Goal: Check status: Check status

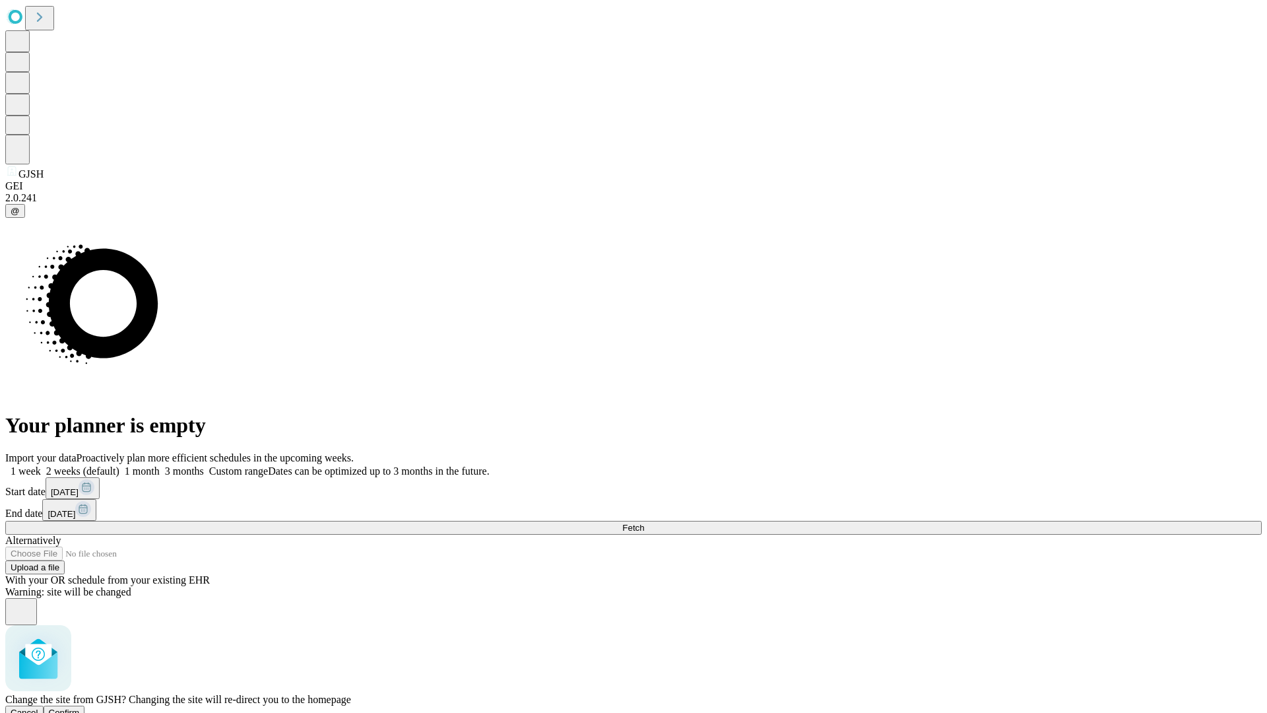
click at [80, 708] on span "Confirm" at bounding box center [64, 713] width 31 height 10
click at [119, 465] on label "2 weeks (default)" at bounding box center [80, 470] width 79 height 11
click at [644, 523] on span "Fetch" at bounding box center [633, 528] width 22 height 10
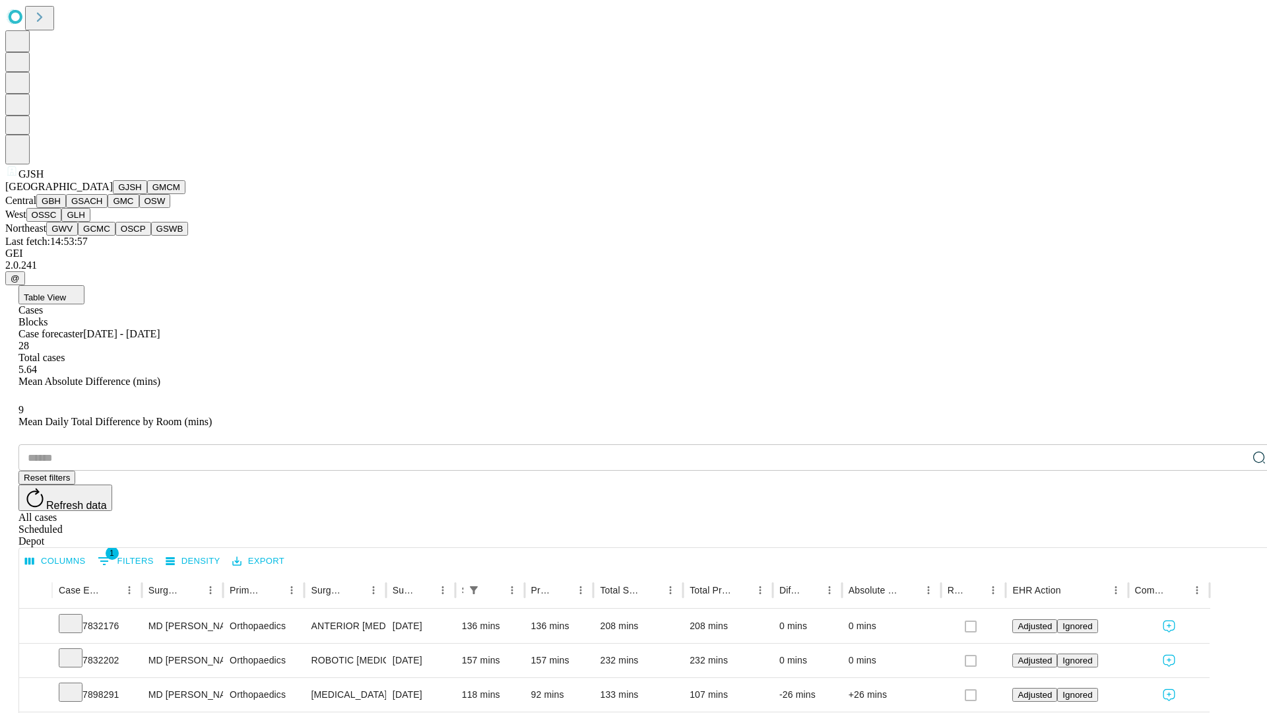
click at [147, 194] on button "GMCM" at bounding box center [166, 187] width 38 height 14
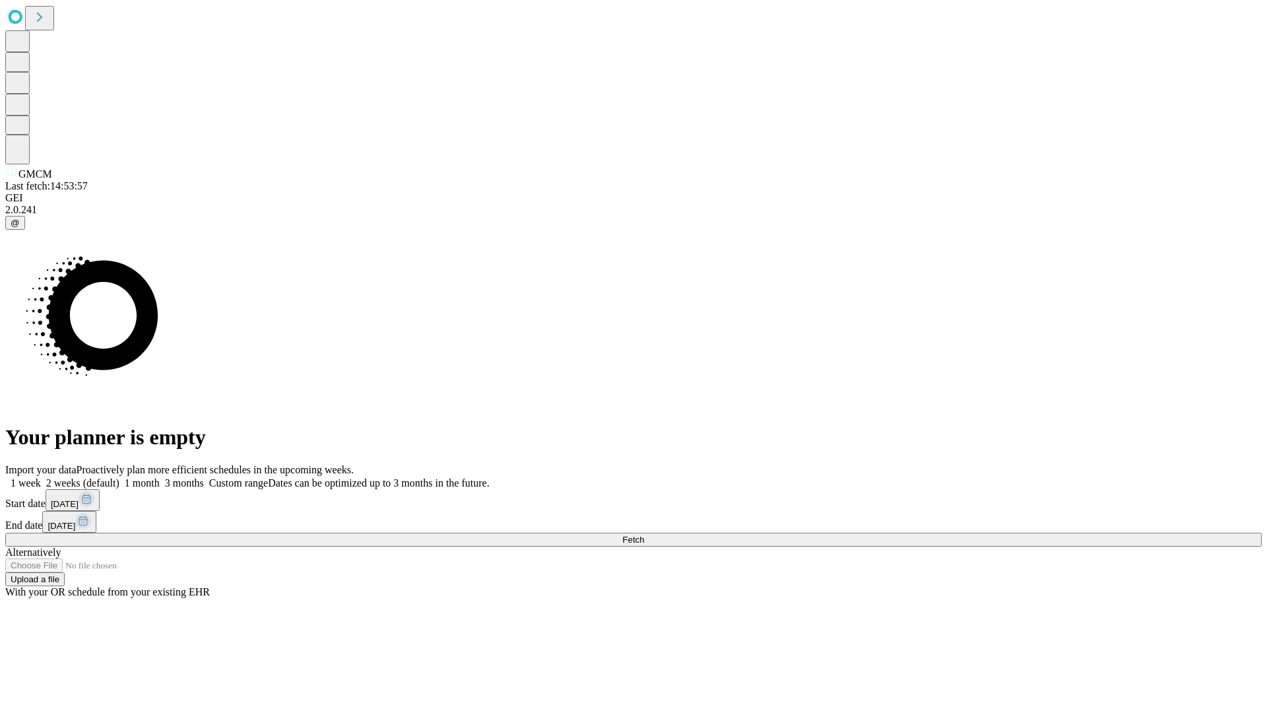
click at [119, 477] on label "2 weeks (default)" at bounding box center [80, 482] width 79 height 11
click at [644, 535] on span "Fetch" at bounding box center [633, 540] width 22 height 10
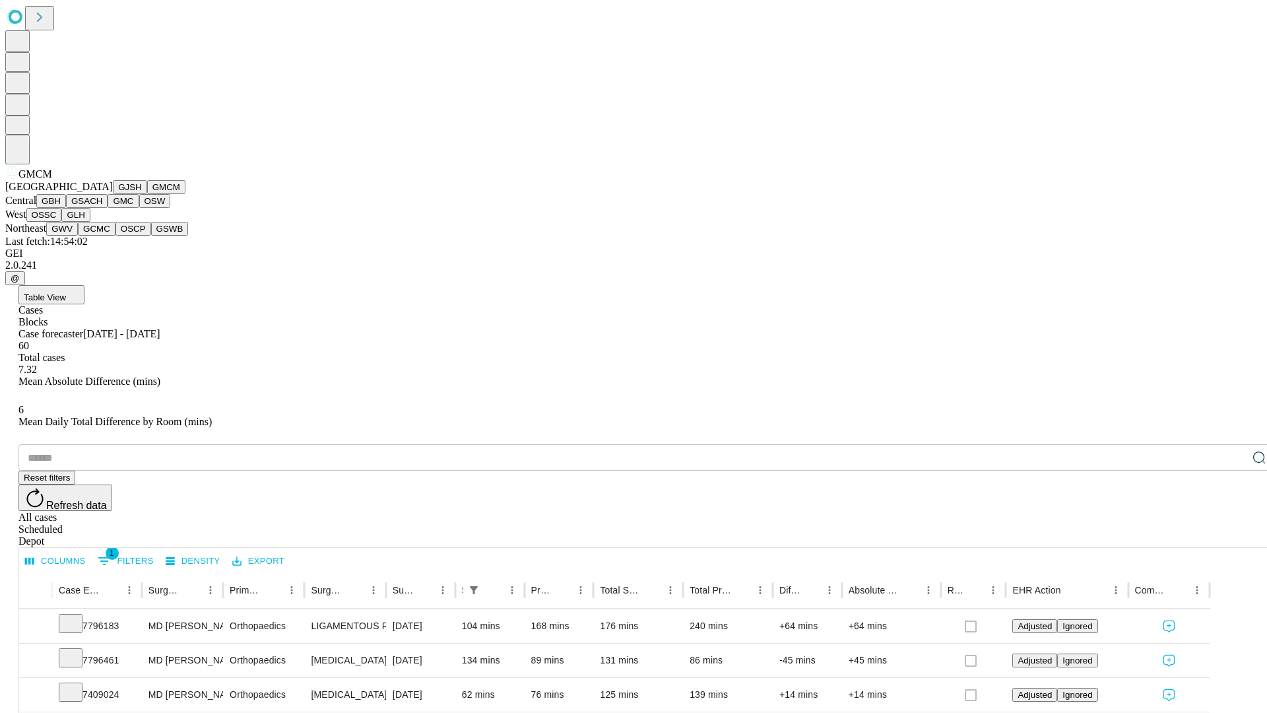
click at [66, 208] on button "GBH" at bounding box center [51, 201] width 30 height 14
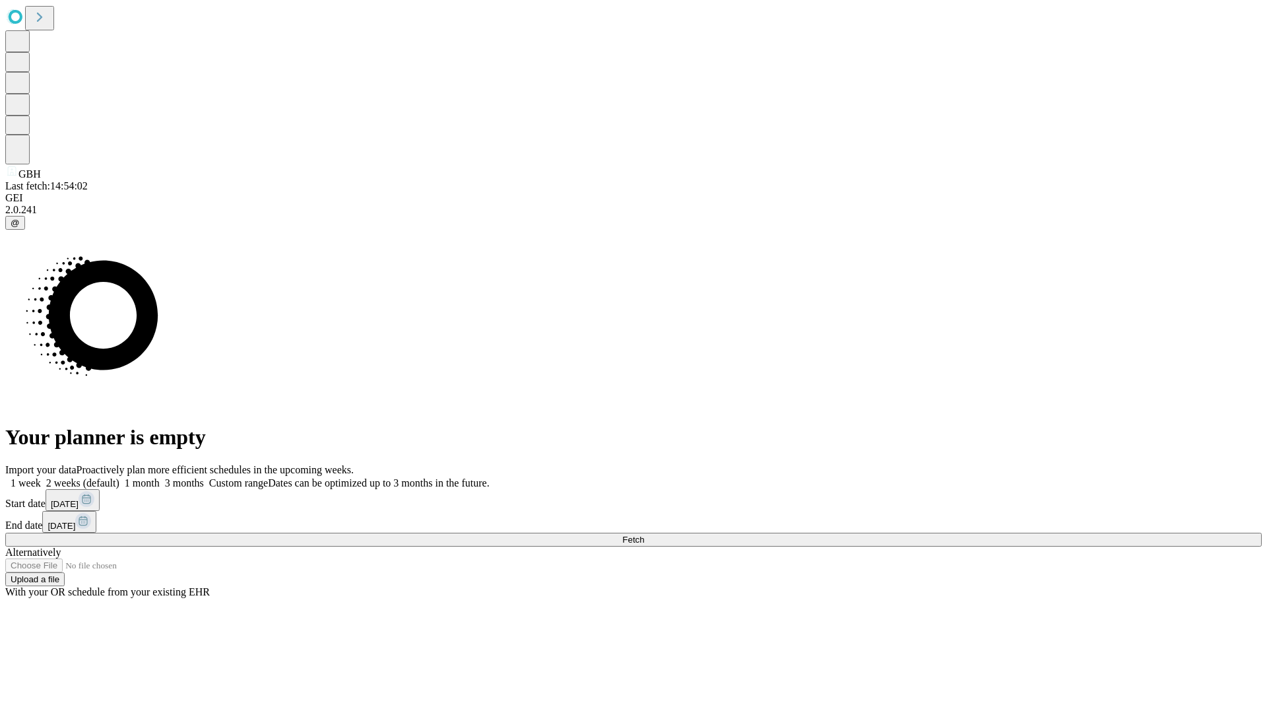
click at [119, 477] on label "2 weeks (default)" at bounding box center [80, 482] width 79 height 11
click at [644, 535] on span "Fetch" at bounding box center [633, 540] width 22 height 10
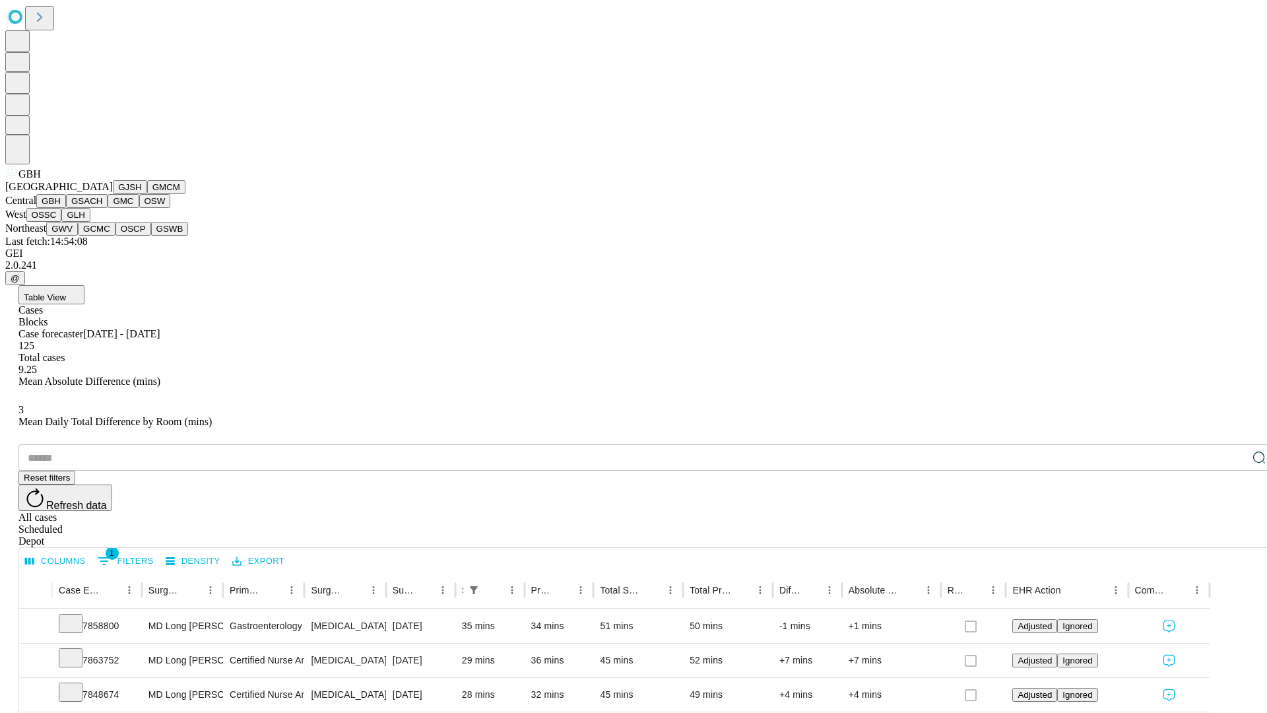
click at [102, 208] on button "GSACH" at bounding box center [87, 201] width 42 height 14
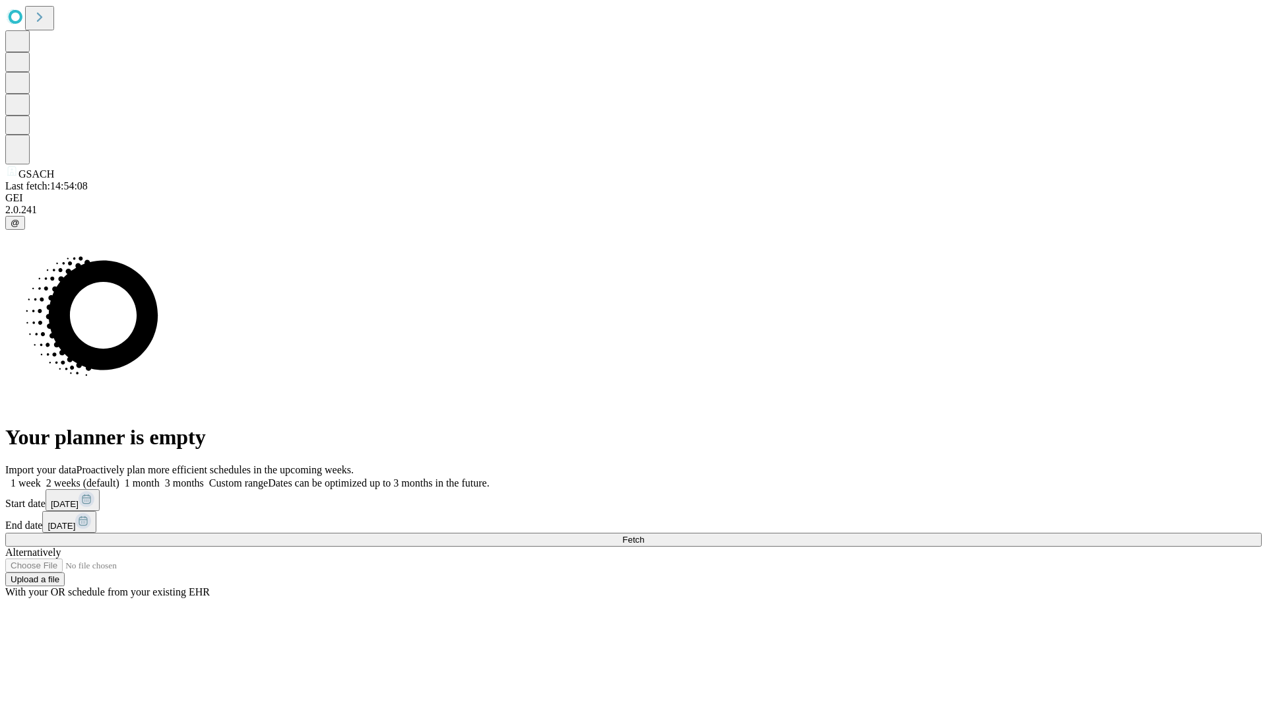
click at [119, 477] on label "2 weeks (default)" at bounding box center [80, 482] width 79 height 11
click at [644, 535] on span "Fetch" at bounding box center [633, 540] width 22 height 10
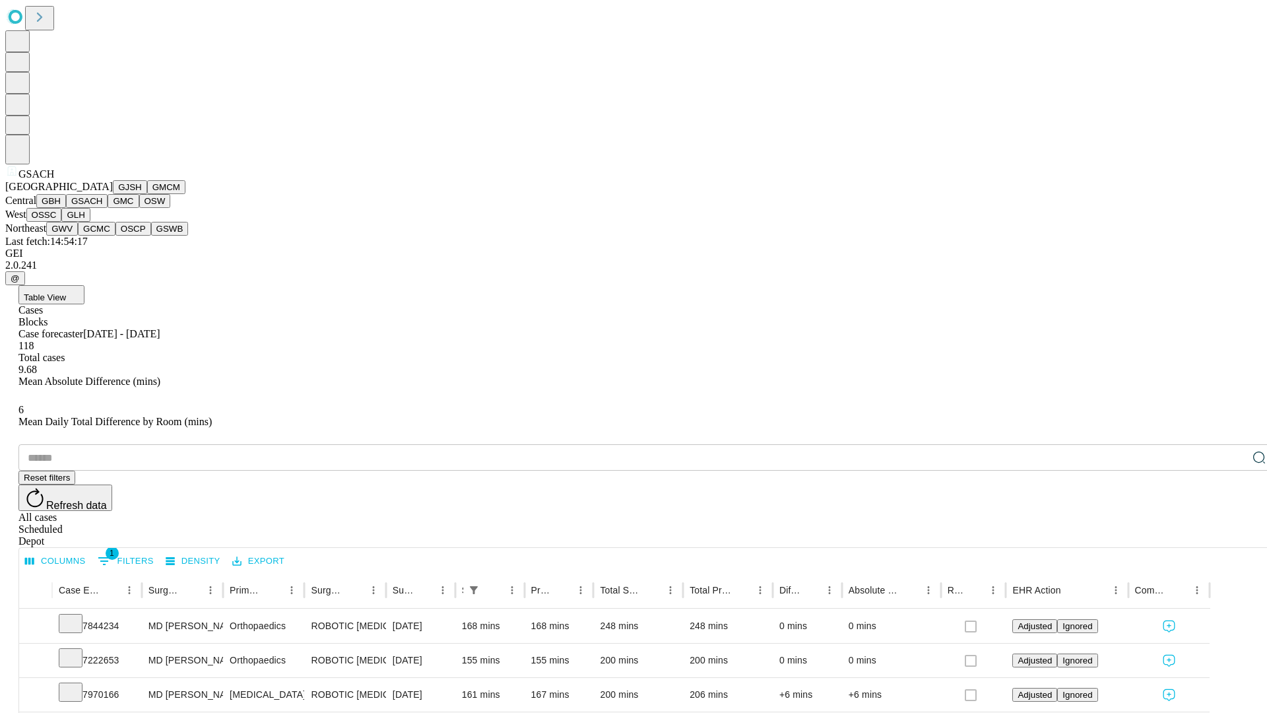
click at [108, 208] on button "GMC" at bounding box center [123, 201] width 31 height 14
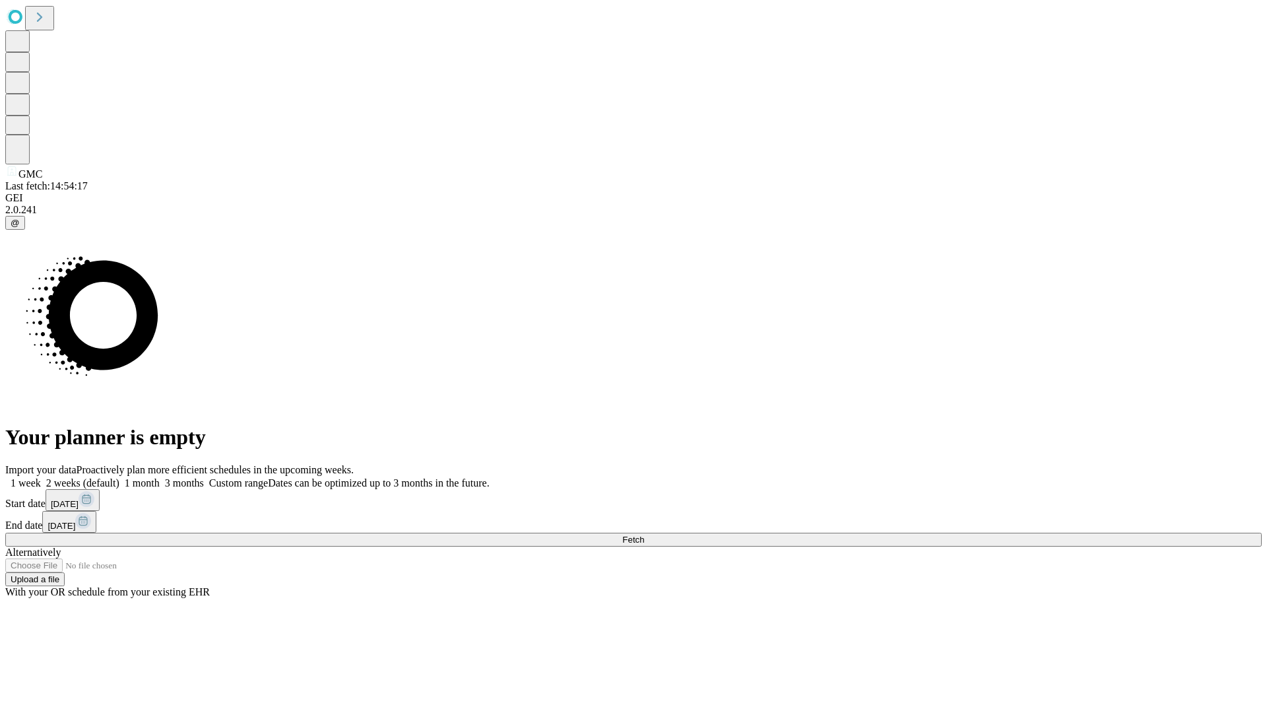
click at [119, 477] on label "2 weeks (default)" at bounding box center [80, 482] width 79 height 11
click at [644, 535] on span "Fetch" at bounding box center [633, 540] width 22 height 10
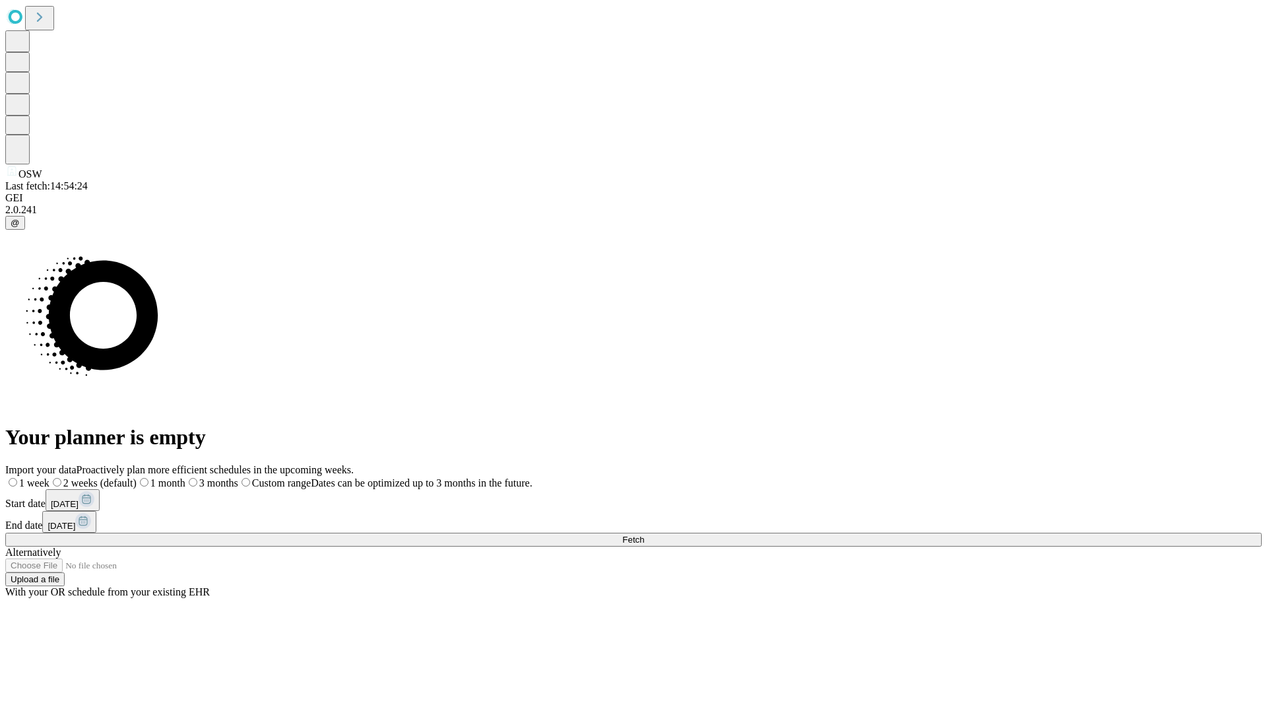
click at [137, 477] on label "2 weeks (default)" at bounding box center [92, 482] width 87 height 11
click at [644, 535] on span "Fetch" at bounding box center [633, 540] width 22 height 10
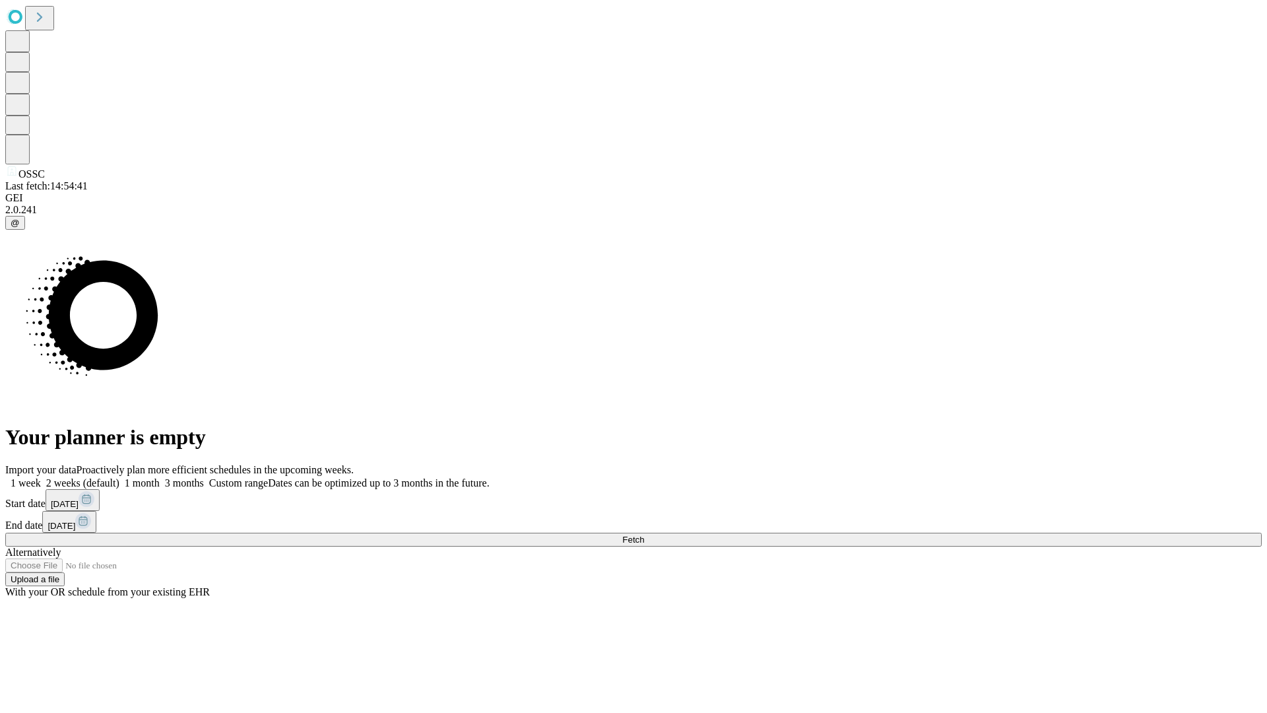
click at [644, 535] on span "Fetch" at bounding box center [633, 540] width 22 height 10
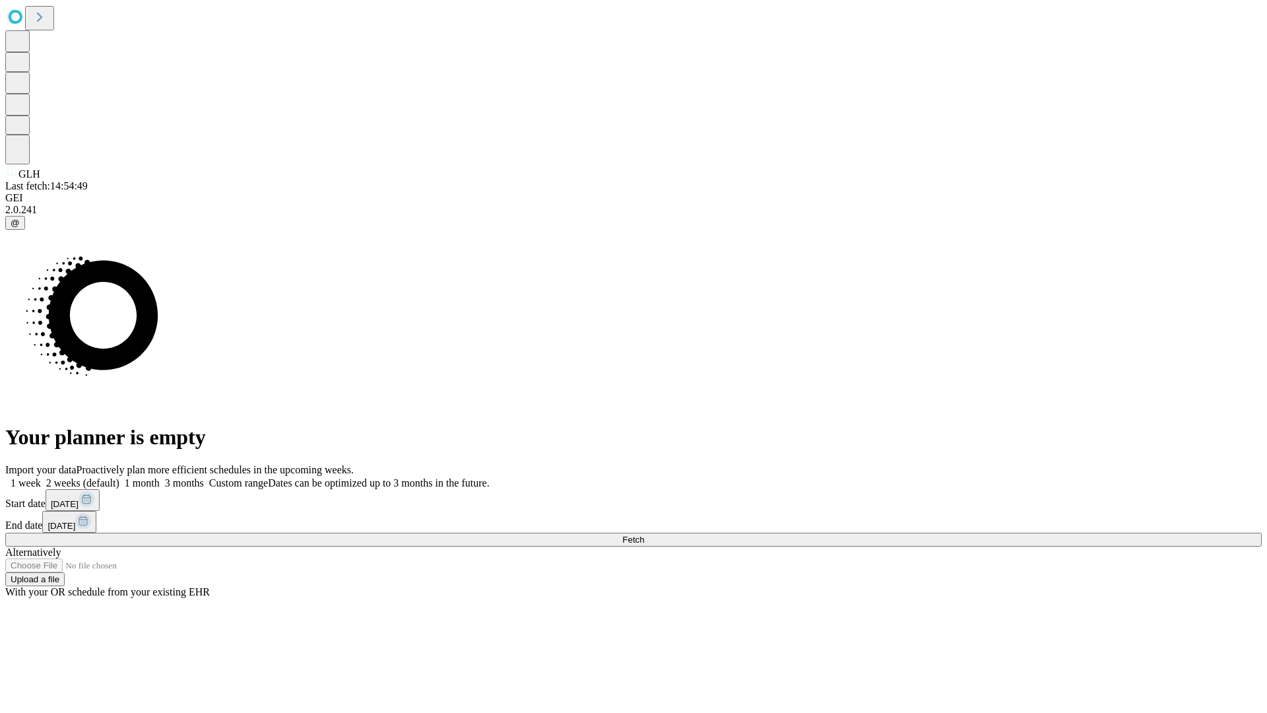
click at [119, 477] on label "2 weeks (default)" at bounding box center [80, 482] width 79 height 11
click at [644, 535] on span "Fetch" at bounding box center [633, 540] width 22 height 10
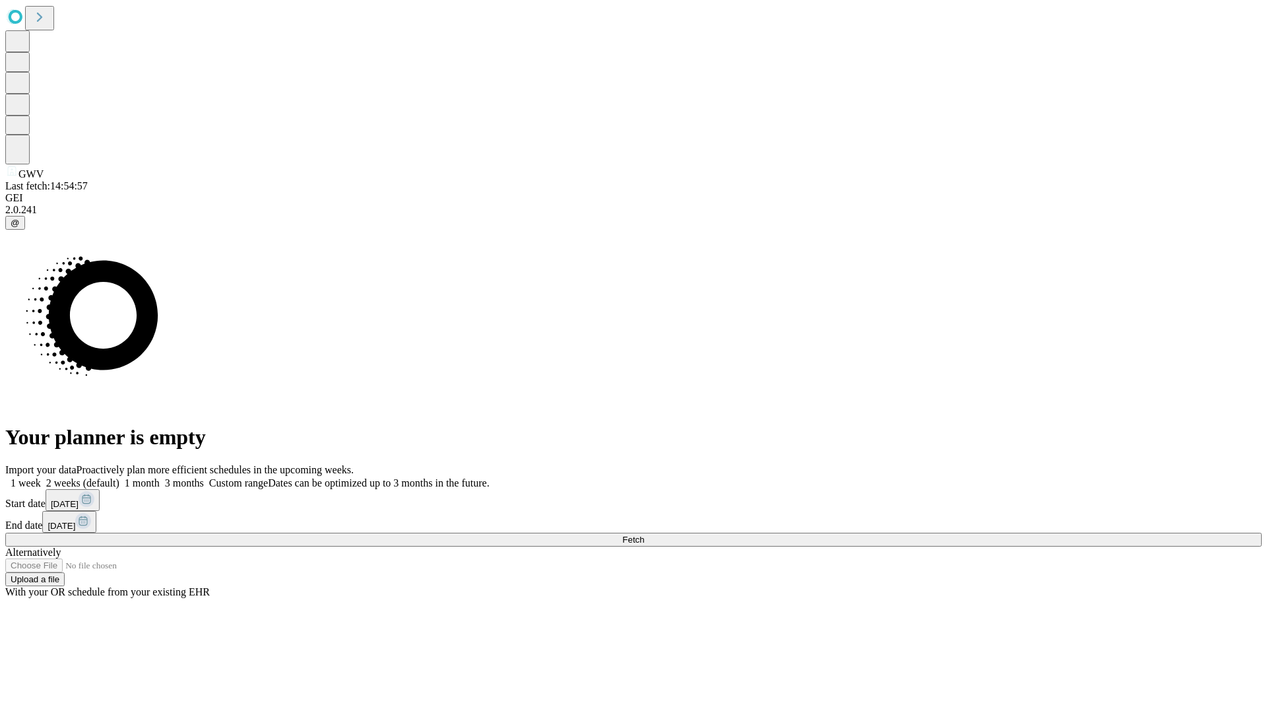
click at [119, 477] on label "2 weeks (default)" at bounding box center [80, 482] width 79 height 11
click at [644, 535] on span "Fetch" at bounding box center [633, 540] width 22 height 10
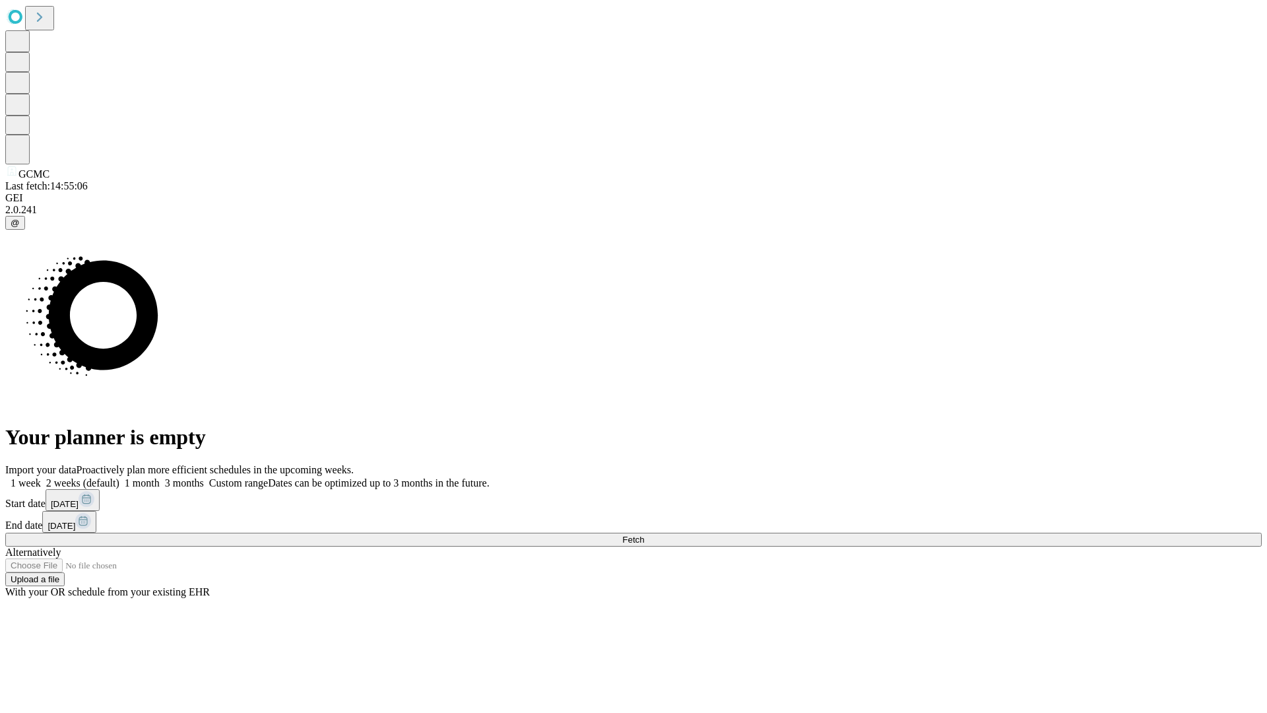
click at [119, 477] on label "2 weeks (default)" at bounding box center [80, 482] width 79 height 11
click at [644, 535] on span "Fetch" at bounding box center [633, 540] width 22 height 10
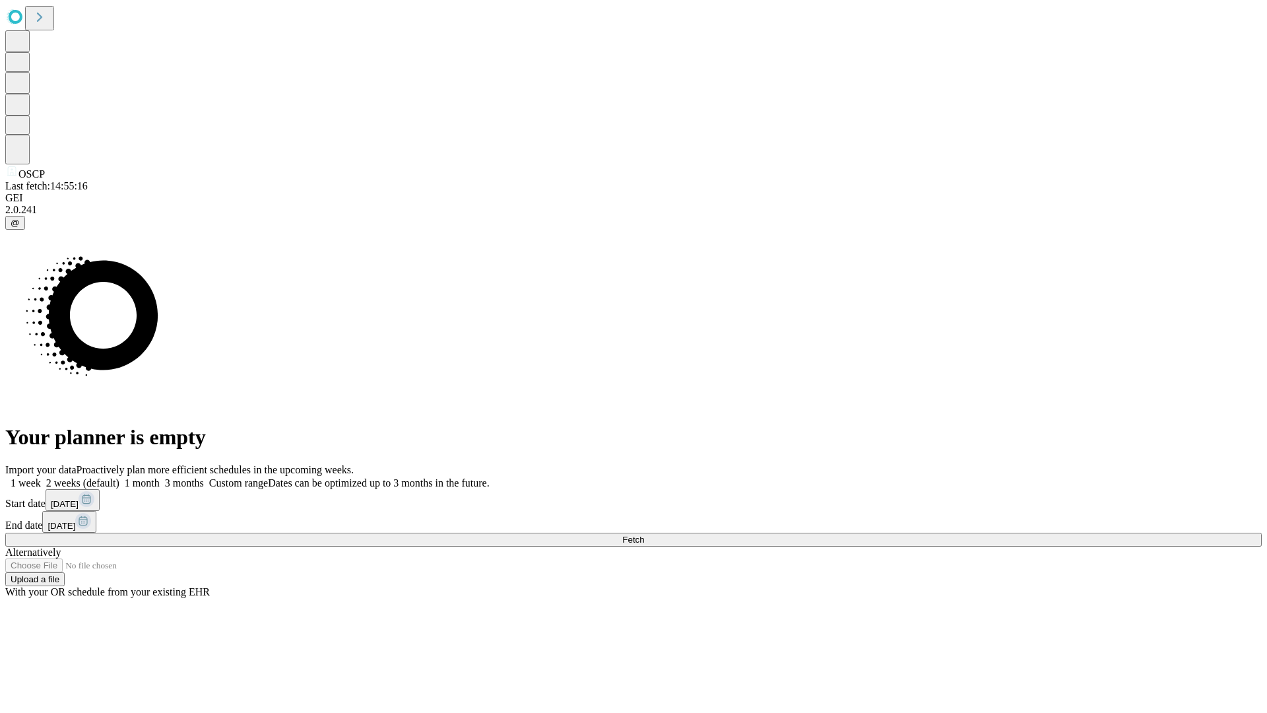
click at [119, 477] on label "2 weeks (default)" at bounding box center [80, 482] width 79 height 11
click at [644, 535] on span "Fetch" at bounding box center [633, 540] width 22 height 10
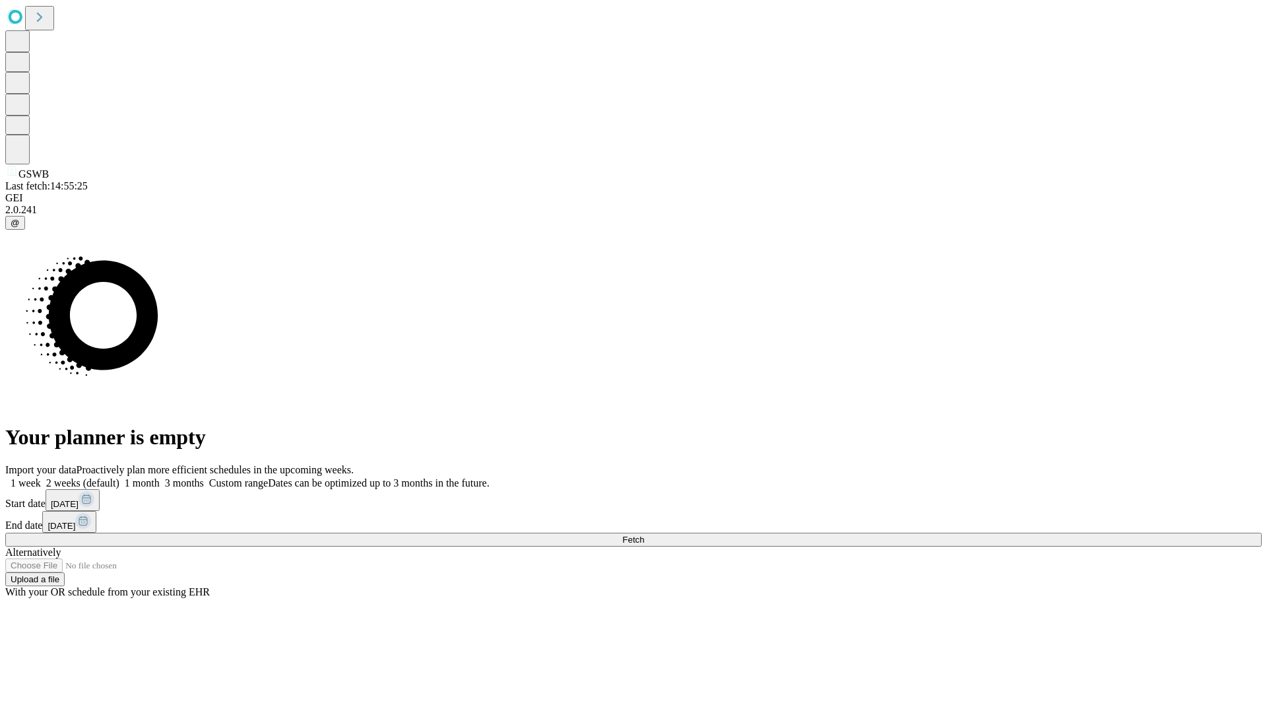
click at [644, 535] on span "Fetch" at bounding box center [633, 540] width 22 height 10
